Goal: Task Accomplishment & Management: Manage account settings

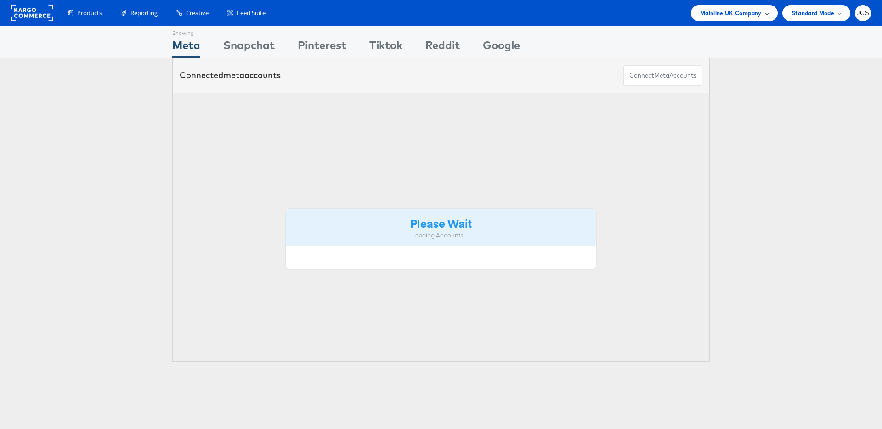
click at [714, 14] on span "Mainline UK Company" at bounding box center [731, 13] width 62 height 10
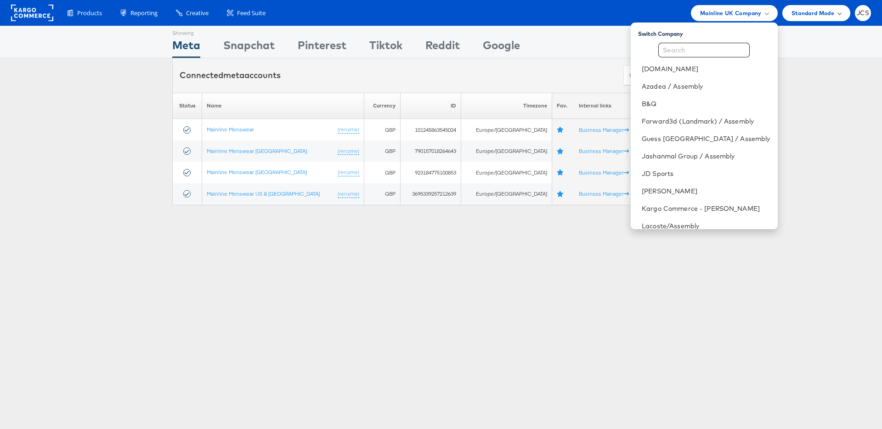
click at [784, 13] on div "Standard Mode" at bounding box center [817, 13] width 68 height 16
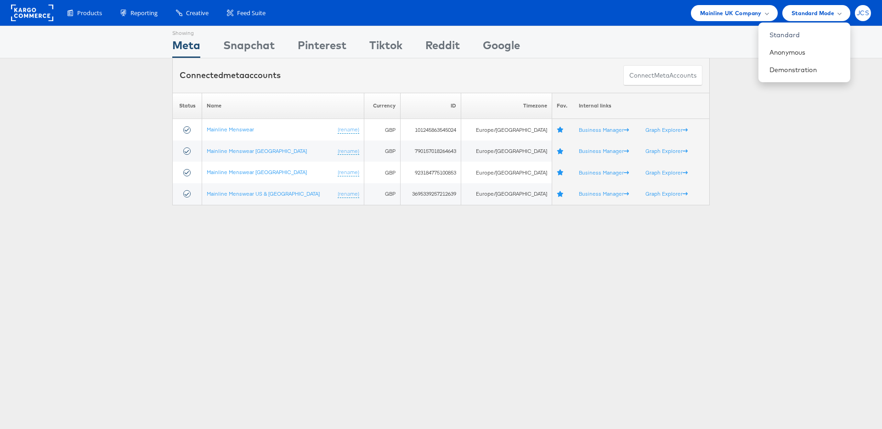
click at [863, 12] on span "JCS" at bounding box center [863, 13] width 12 height 6
click at [804, 85] on link "Internal Dashboard" at bounding box center [824, 87] width 79 height 9
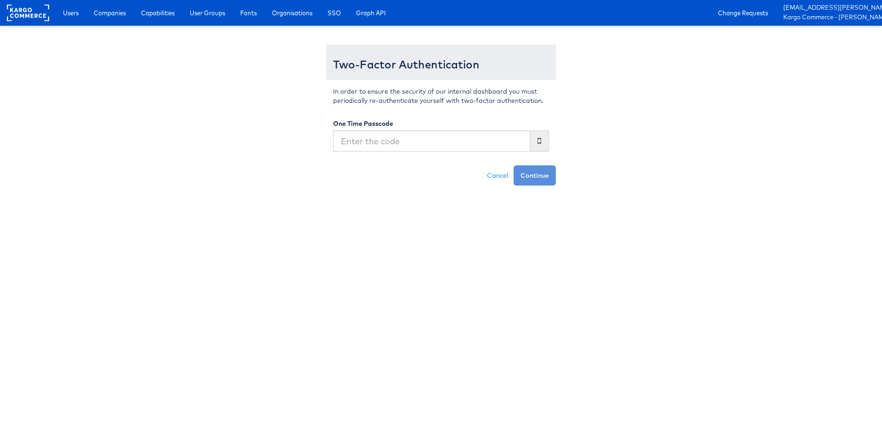
click at [481, 142] on input "text" at bounding box center [431, 141] width 197 height 21
type input "361268"
click at [514, 165] on button "Continue" at bounding box center [535, 175] width 42 height 20
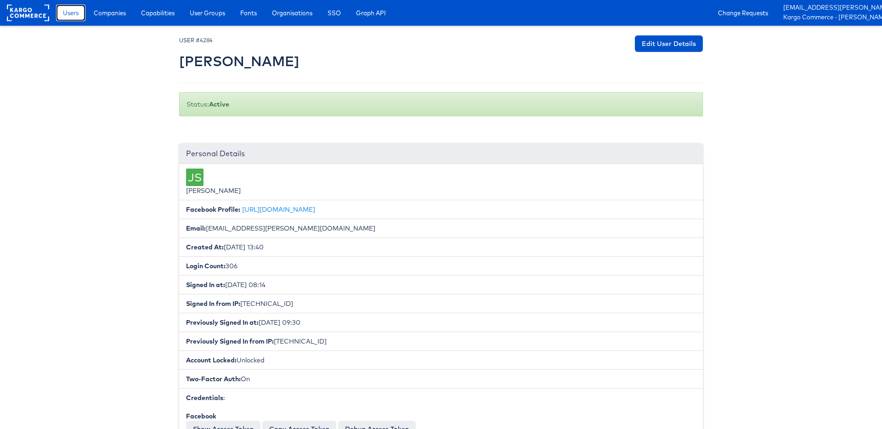
click at [73, 14] on span "Users" at bounding box center [71, 12] width 16 height 9
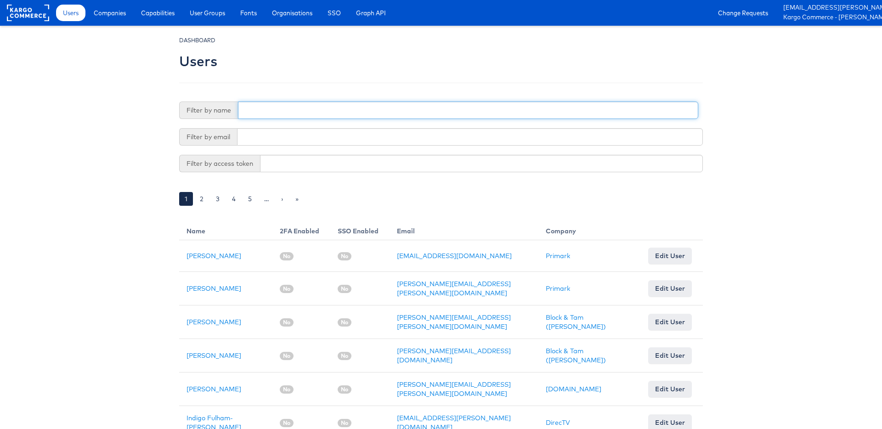
click at [275, 114] on input "text" at bounding box center [468, 110] width 461 height 17
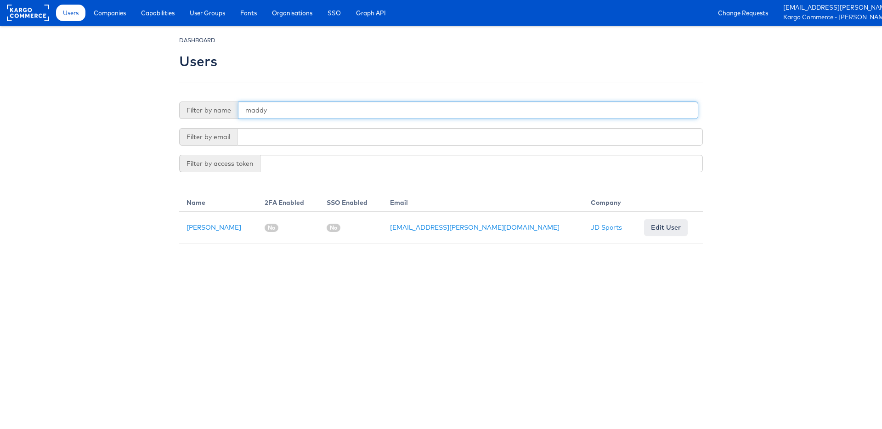
scroll to position [0, 28]
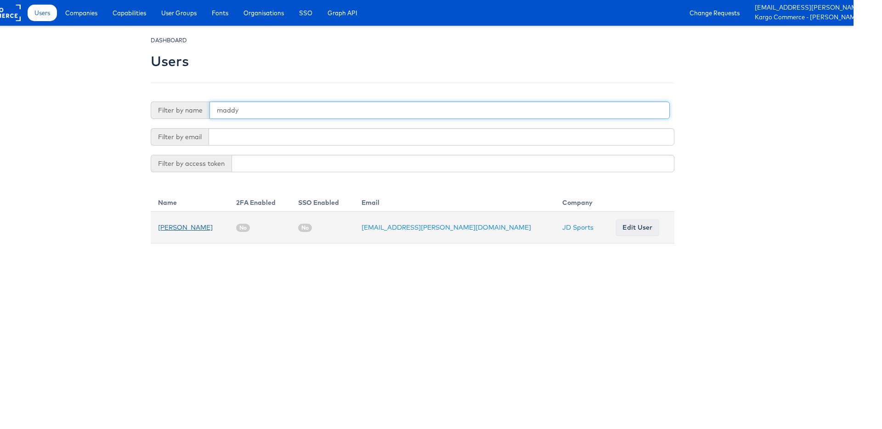
type input "maddy"
click at [197, 226] on link "[PERSON_NAME]" at bounding box center [185, 227] width 55 height 8
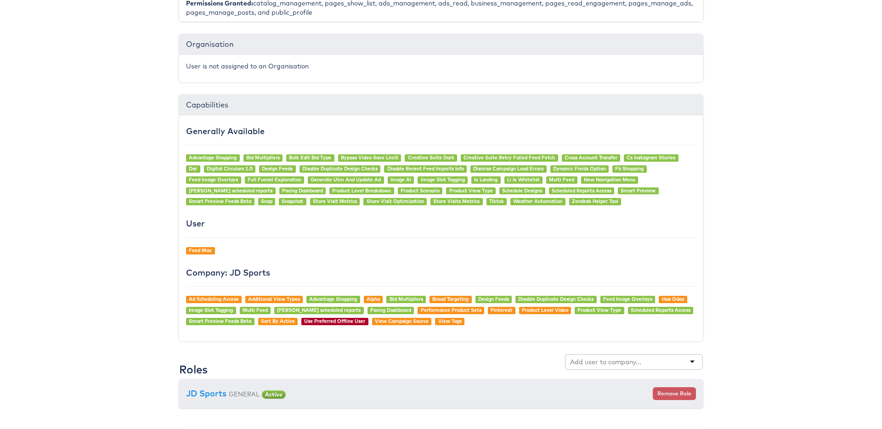
scroll to position [609, 0]
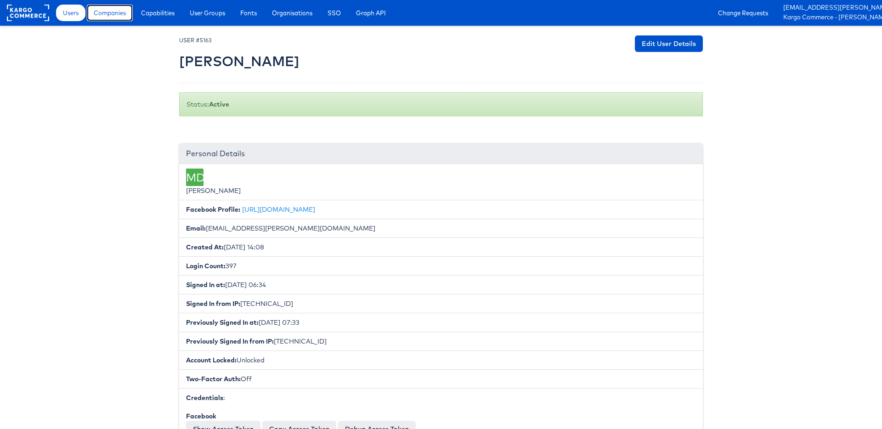
click at [123, 12] on span "Companies" at bounding box center [110, 12] width 32 height 9
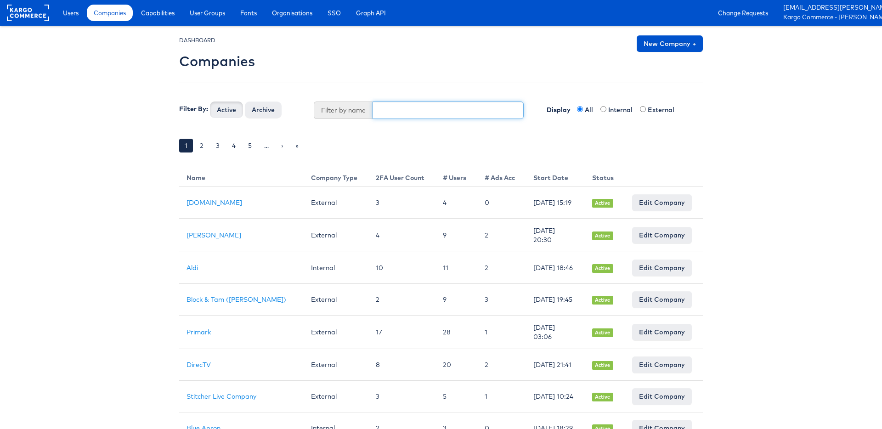
click at [421, 107] on input "text" at bounding box center [449, 110] width 152 height 17
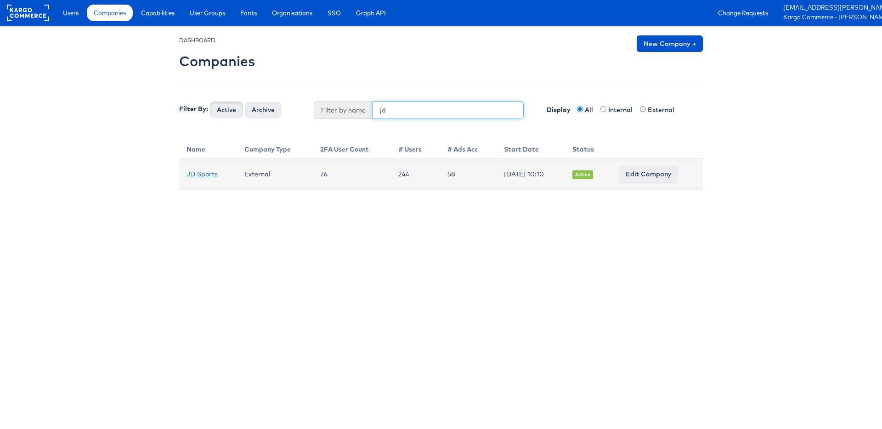
type input "jd"
click at [203, 174] on link "JD Sports" at bounding box center [202, 174] width 31 height 8
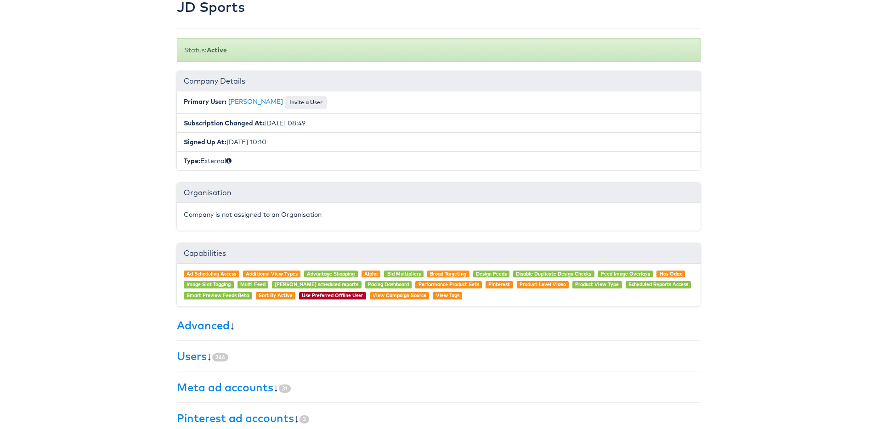
scroll to position [0, 2]
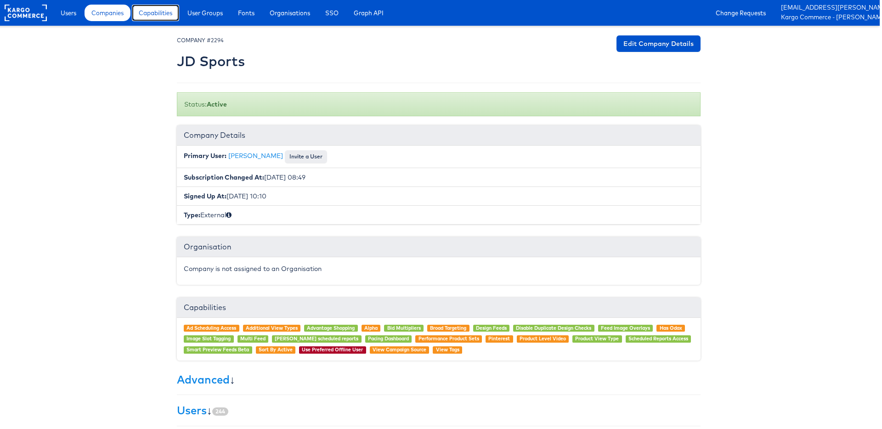
click at [163, 11] on span "Capabilities" at bounding box center [156, 12] width 34 height 9
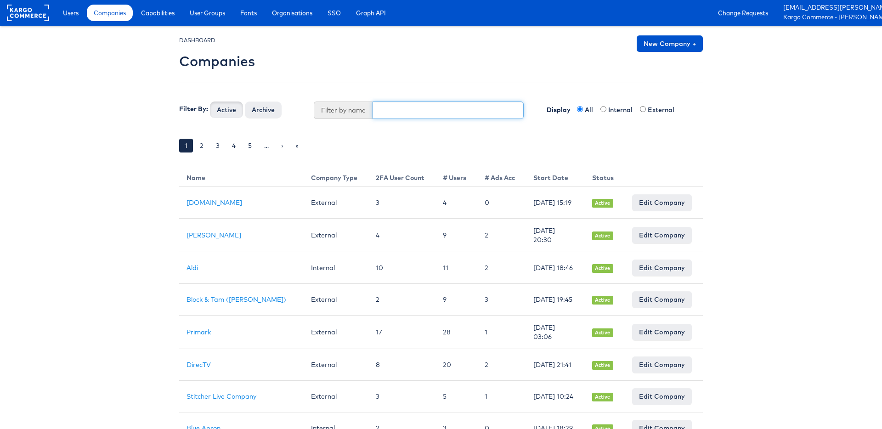
click at [400, 109] on input "text" at bounding box center [449, 110] width 152 height 17
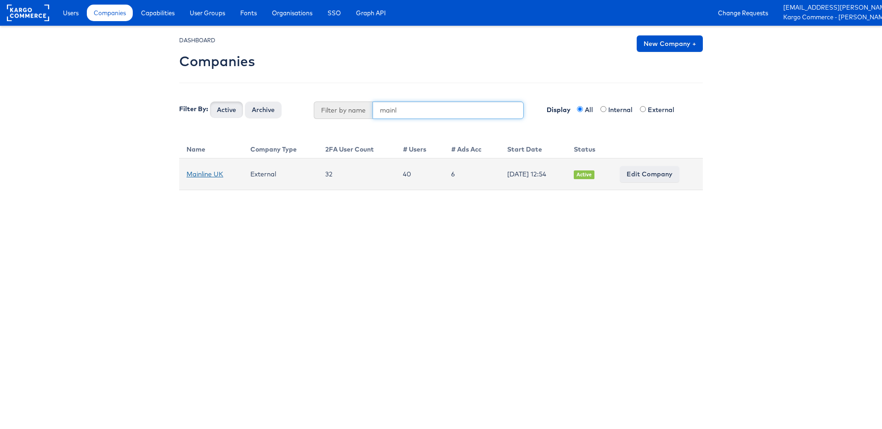
type input "mainl"
click at [215, 174] on link "Mainline UK" at bounding box center [205, 174] width 37 height 8
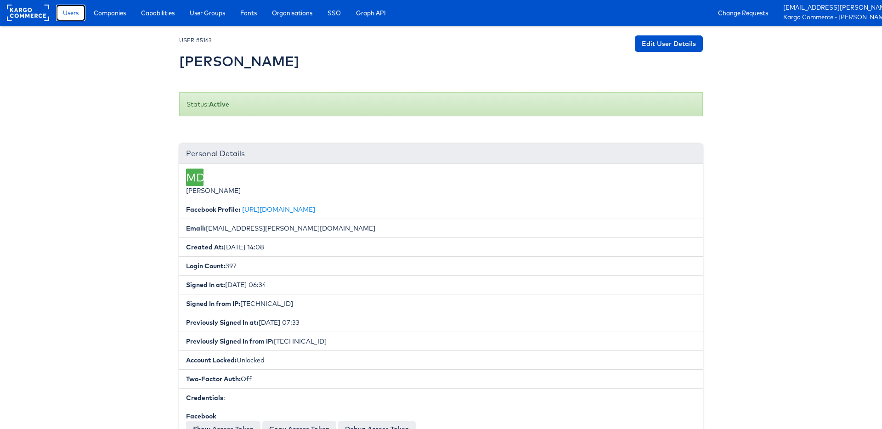
click at [76, 15] on span "Users" at bounding box center [71, 12] width 16 height 9
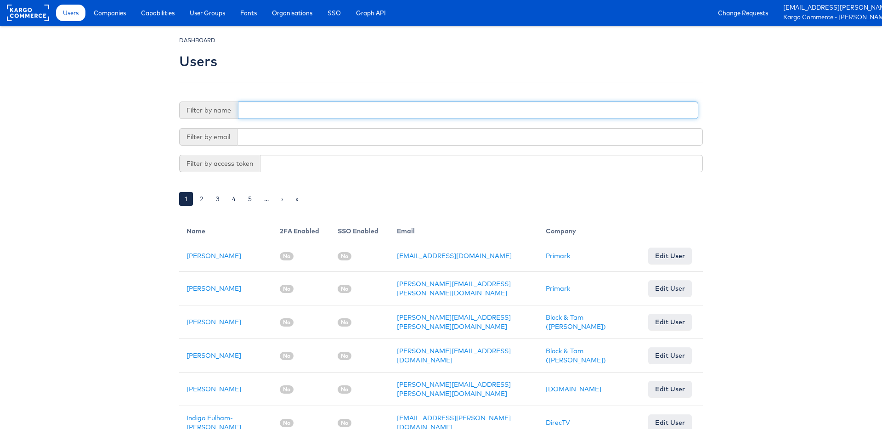
click at [308, 112] on input "text" at bounding box center [468, 110] width 461 height 17
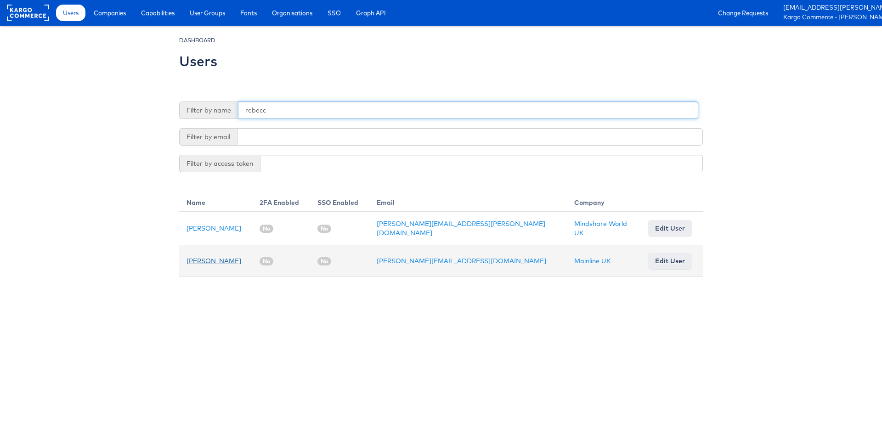
type input "rebecc"
click at [215, 259] on link "[PERSON_NAME]" at bounding box center [214, 261] width 55 height 8
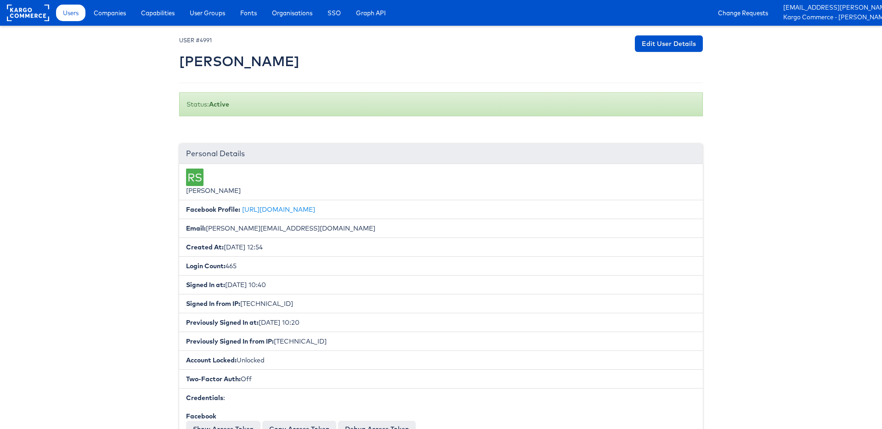
click at [222, 189] on li "RS Rebecca Shires" at bounding box center [441, 182] width 524 height 36
copy li "Shires"
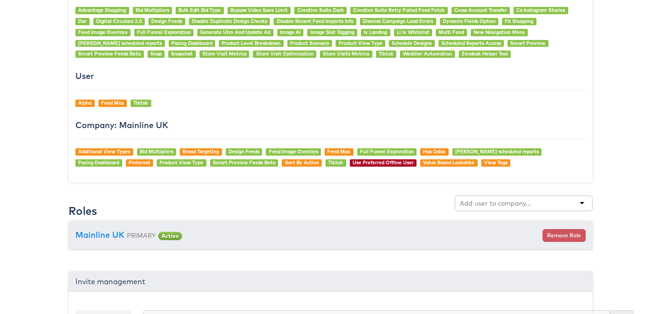
scroll to position [749, 0]
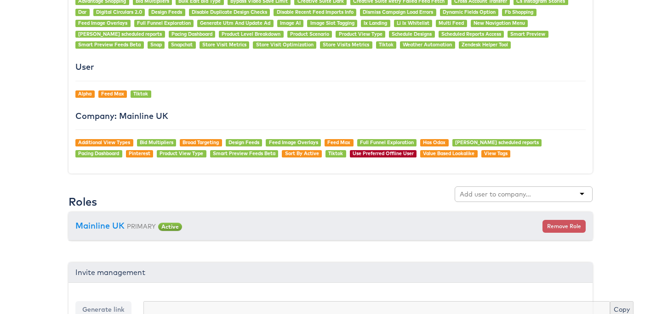
click at [520, 154] on div "Additional View Types Bid Multipliers Broad Targeting Design Feeds Feed Image O…" at bounding box center [330, 148] width 510 height 18
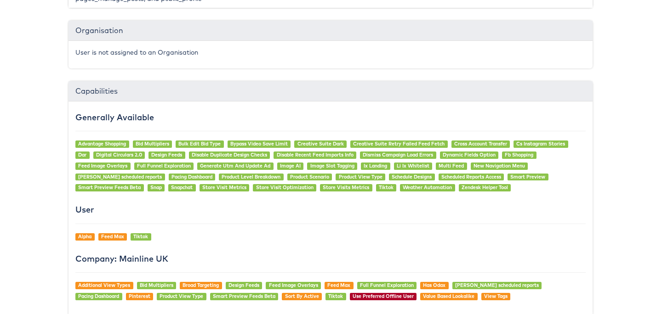
scroll to position [624, 0]
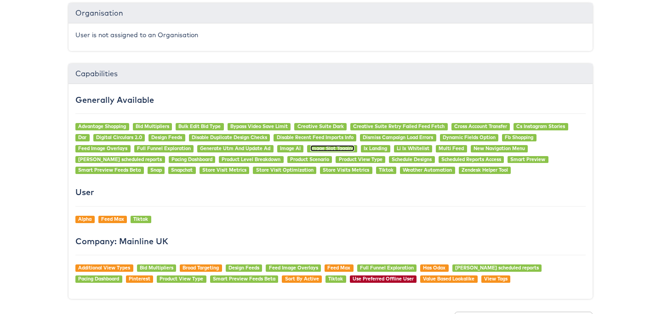
click at [330, 150] on link "Image Slot Tagging" at bounding box center [332, 148] width 44 height 6
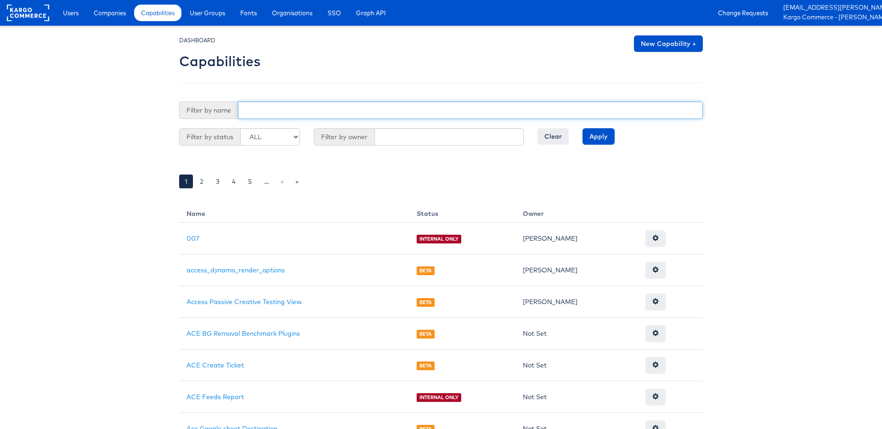
click at [365, 114] on input "text" at bounding box center [470, 110] width 465 height 17
type input "image"
click at [583, 128] on input "Apply" at bounding box center [599, 136] width 32 height 17
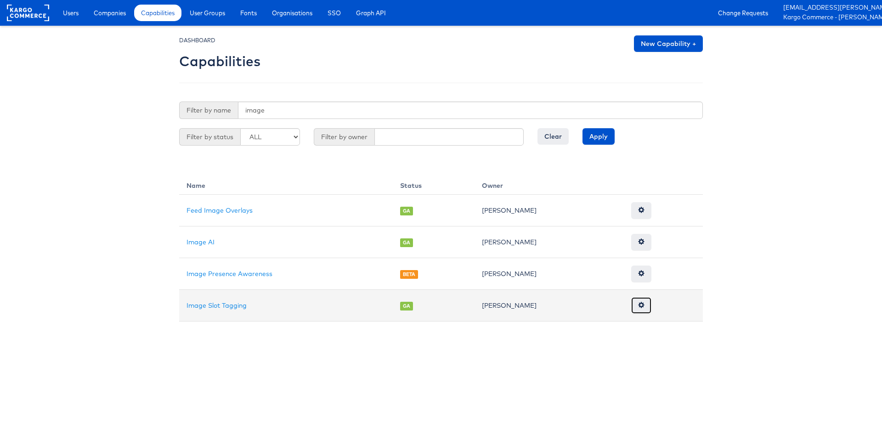
click at [638, 306] on span at bounding box center [641, 305] width 6 height 6
click at [217, 306] on link "Image Slot Tagging" at bounding box center [217, 305] width 60 height 8
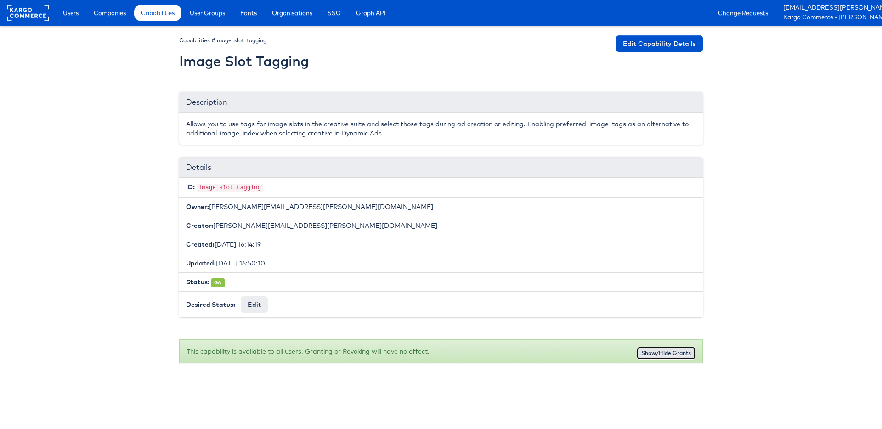
click at [681, 355] on button "Show/Hide Grants" at bounding box center [666, 353] width 59 height 13
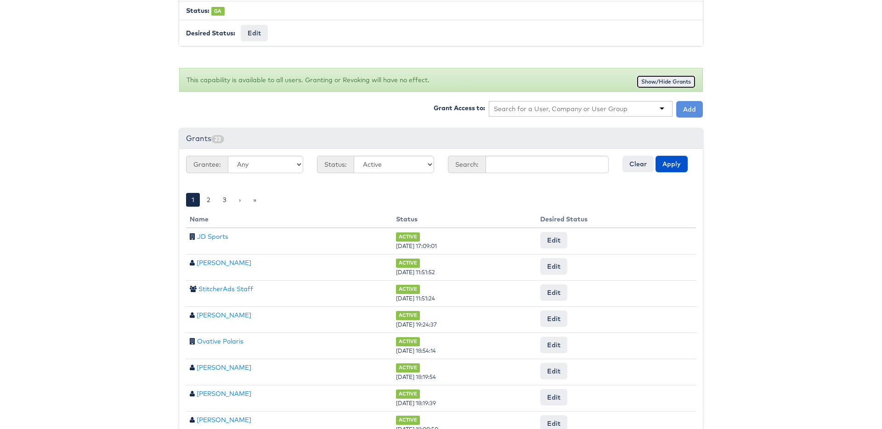
scroll to position [273, 0]
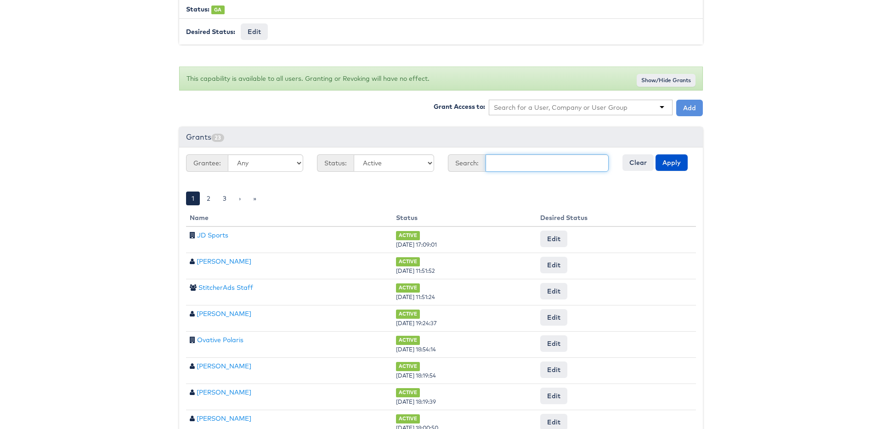
click at [508, 161] on input "text" at bounding box center [547, 162] width 123 height 17
click at [537, 161] on input "mainline" at bounding box center [547, 162] width 123 height 17
type input "mainline"
click at [579, 108] on input "text" at bounding box center [561, 107] width 134 height 9
type input "mainlin"
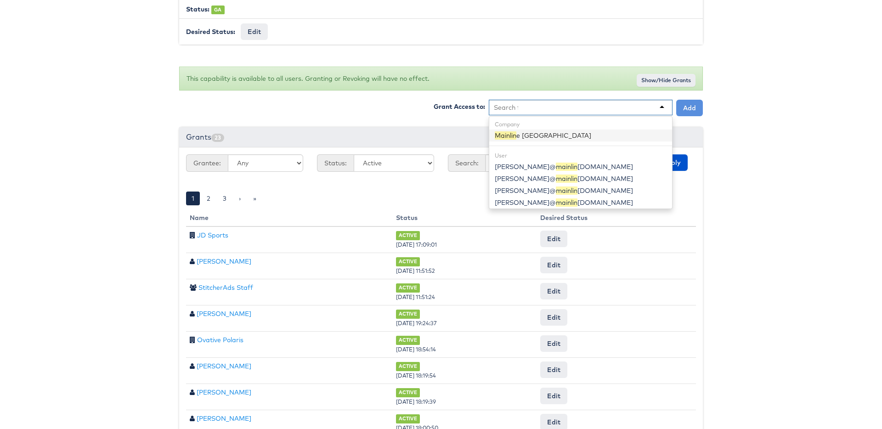
scroll to position [0, 0]
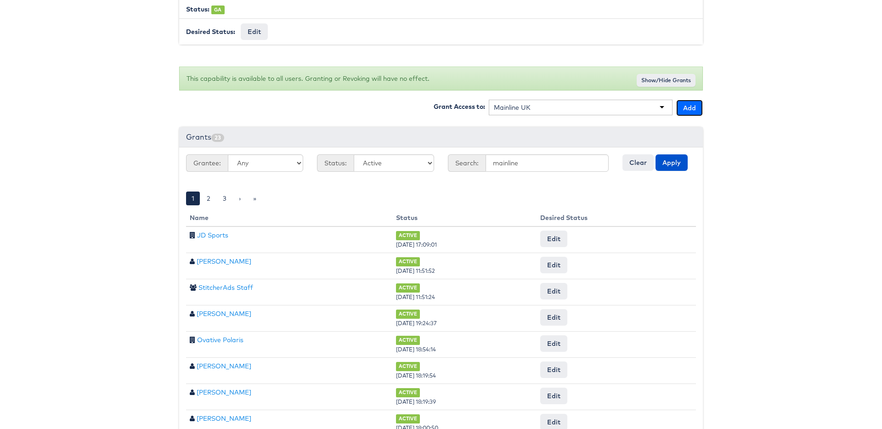
click at [694, 109] on button "Add" at bounding box center [690, 108] width 27 height 17
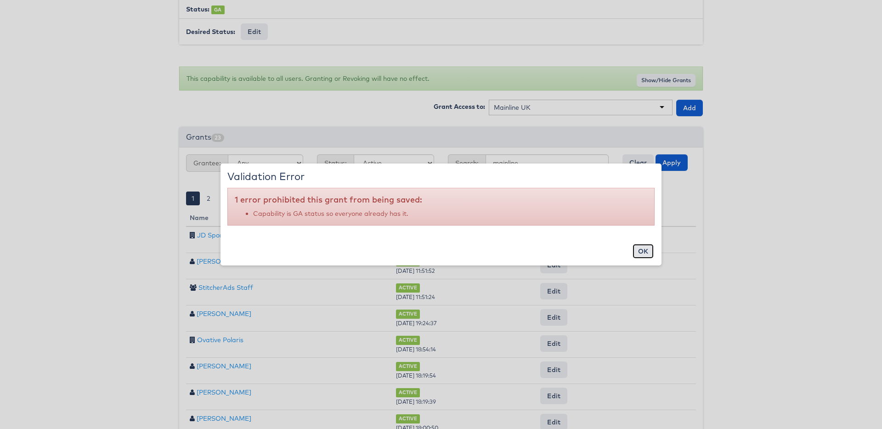
click at [648, 253] on button "ok" at bounding box center [643, 251] width 21 height 15
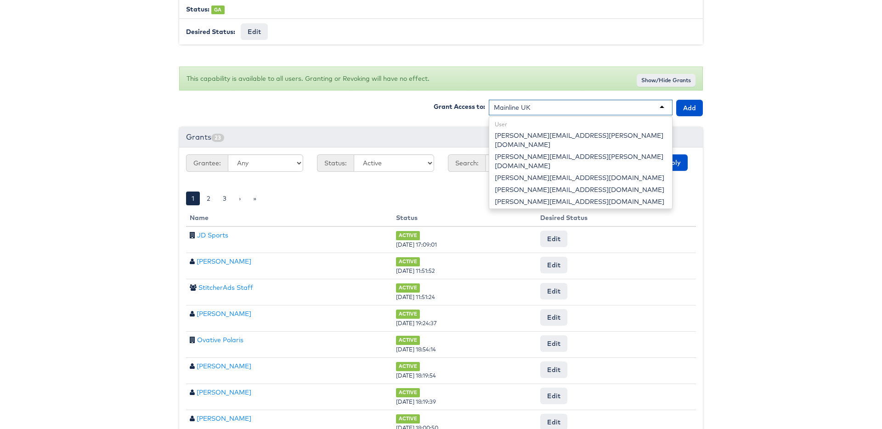
click at [544, 102] on div "Mainline UK" at bounding box center [581, 108] width 184 height 16
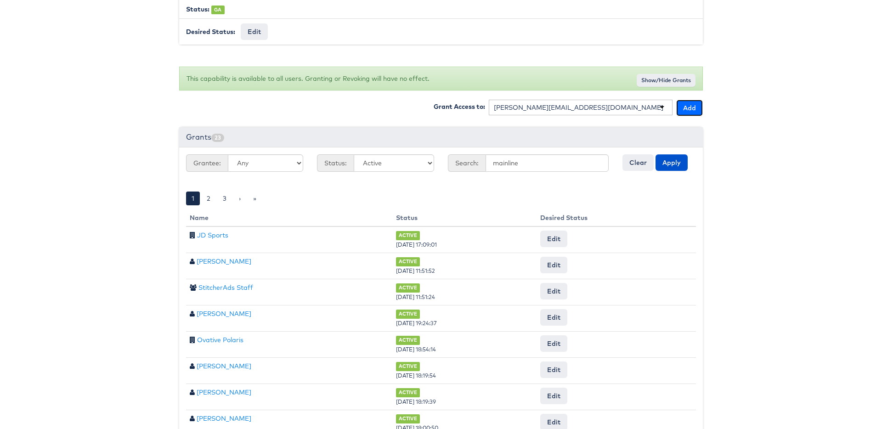
click at [690, 104] on button "Add" at bounding box center [690, 108] width 27 height 17
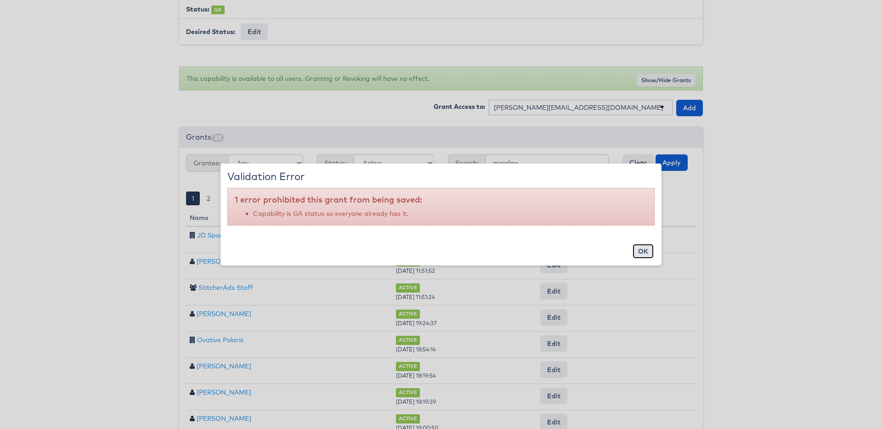
click at [647, 253] on button "ok" at bounding box center [643, 251] width 21 height 15
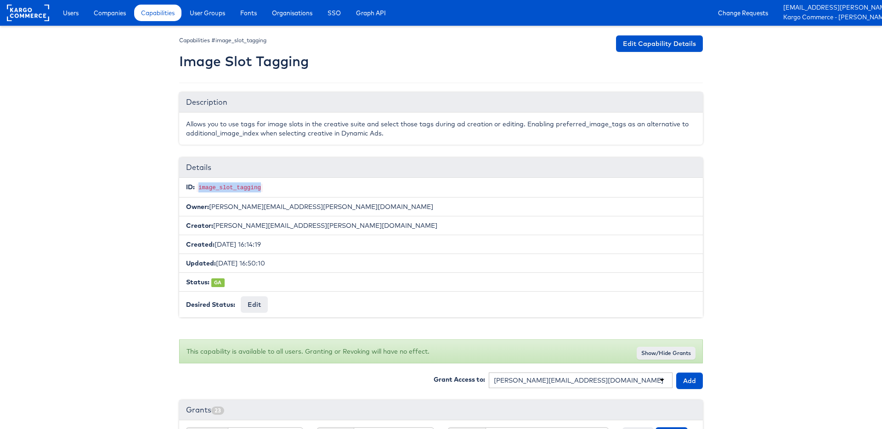
drag, startPoint x: 199, startPoint y: 188, endPoint x: 264, endPoint y: 187, distance: 64.8
click at [264, 187] on li "ID: image_slot_tagging" at bounding box center [441, 188] width 524 height 20
copy code "image_slot_tagging"
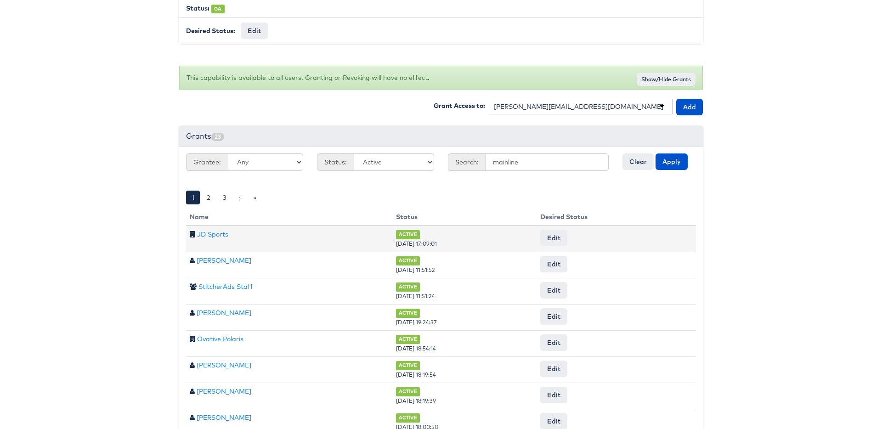
scroll to position [380, 0]
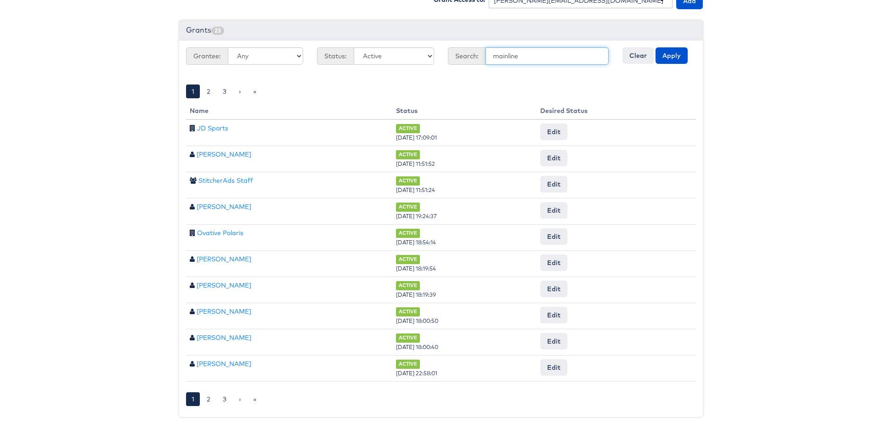
click at [513, 54] on input "mainline" at bounding box center [547, 55] width 123 height 17
click at [667, 57] on button "Apply" at bounding box center [672, 55] width 32 height 17
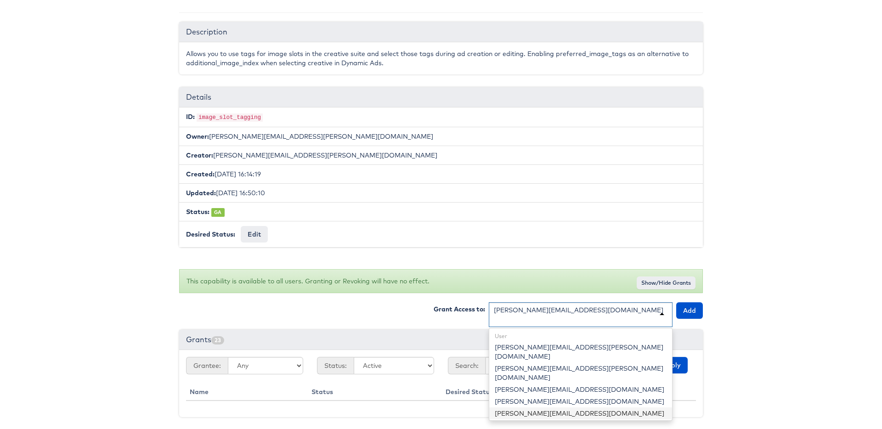
click at [606, 307] on div "[PERSON_NAME][EMAIL_ADDRESS][DOMAIN_NAME]" at bounding box center [581, 314] width 184 height 25
click at [756, 319] on body "Users Companies Capabilities User Groups Fonts Organisations SSO Graph API Chan…" at bounding box center [441, 180] width 882 height 500
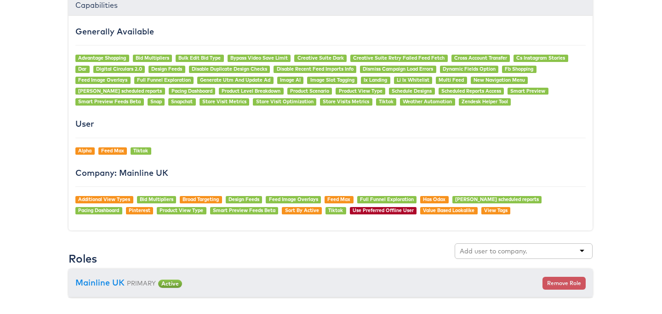
scroll to position [700, 0]
